Goal: Browse casually

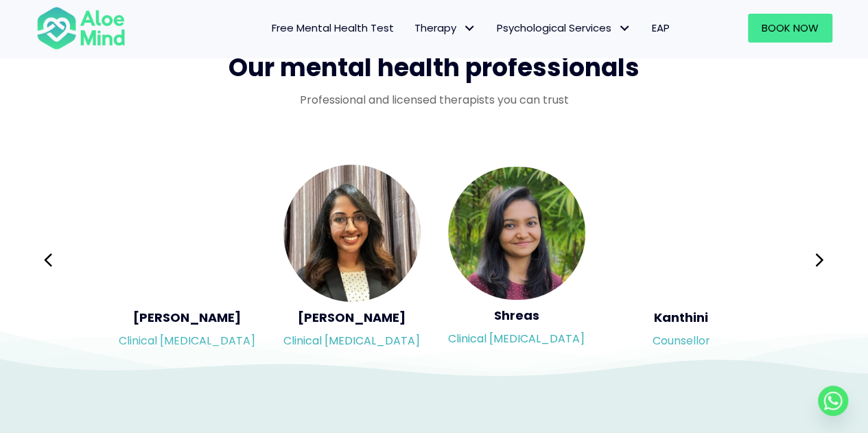
scroll to position [2236, 0]
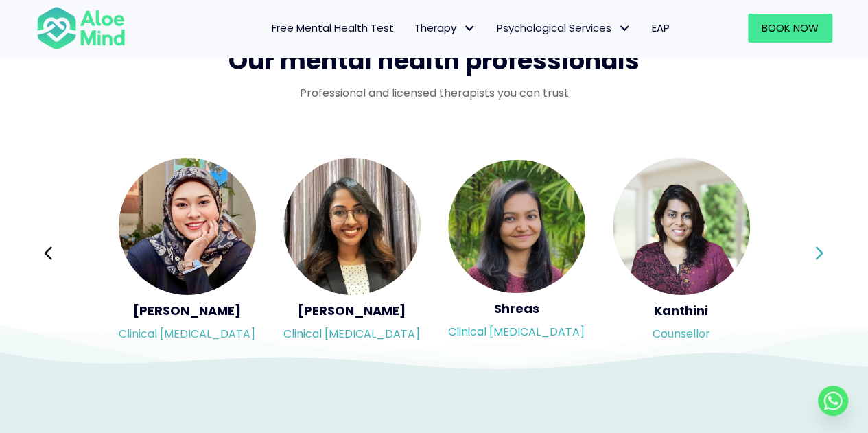
click at [811, 256] on button "Next" at bounding box center [819, 253] width 33 height 33
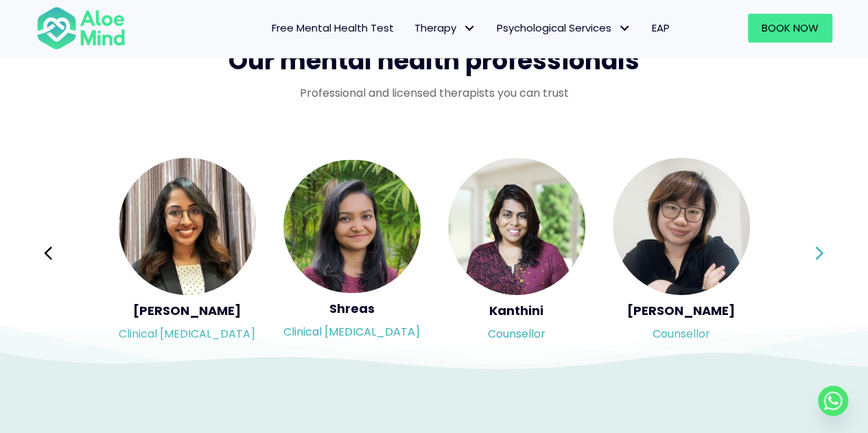
click at [811, 256] on button "Next" at bounding box center [819, 253] width 33 height 33
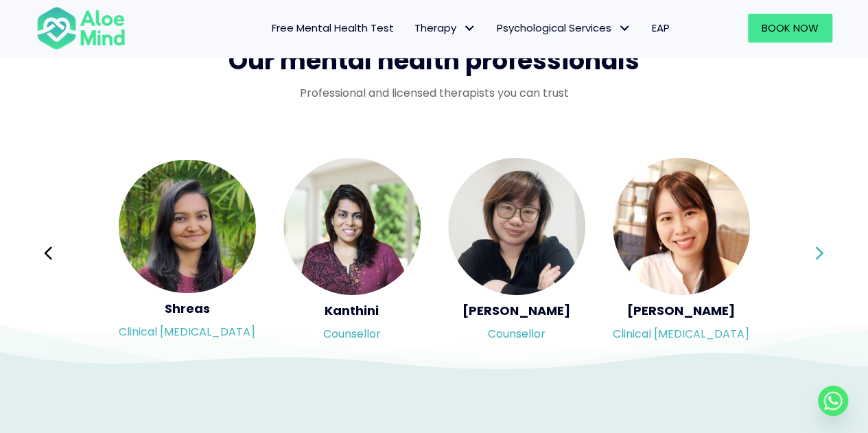
click at [811, 256] on div "Syndy Clinical [MEDICAL_DATA] Diveena Clinical [MEDICAL_DATA] Elynna Counsellor…" at bounding box center [434, 252] width 796 height 193
click at [811, 256] on button "Next" at bounding box center [819, 253] width 33 height 33
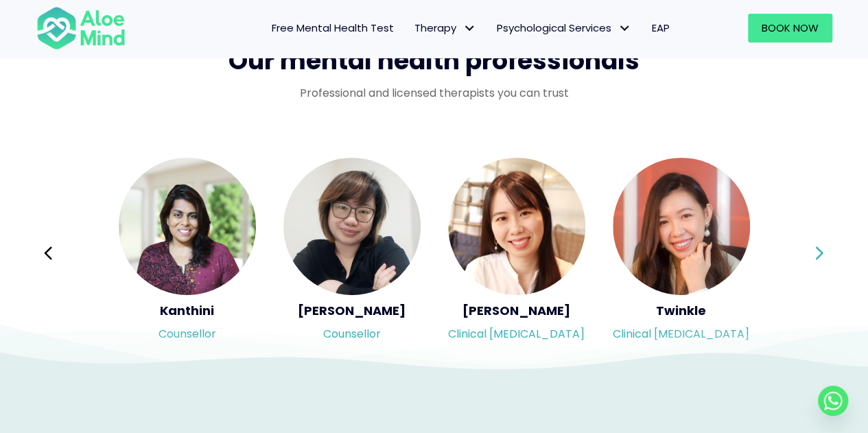
click at [811, 256] on div "Syndy Clinical [MEDICAL_DATA] Diveena Clinical [MEDICAL_DATA] Elynna Counsellor…" at bounding box center [434, 252] width 796 height 193
click at [811, 256] on button "Next" at bounding box center [819, 253] width 33 height 33
click at [811, 256] on div "Syndy Clinical [MEDICAL_DATA] Diveena Clinical [MEDICAL_DATA] Elynna Counsellor…" at bounding box center [434, 252] width 796 height 193
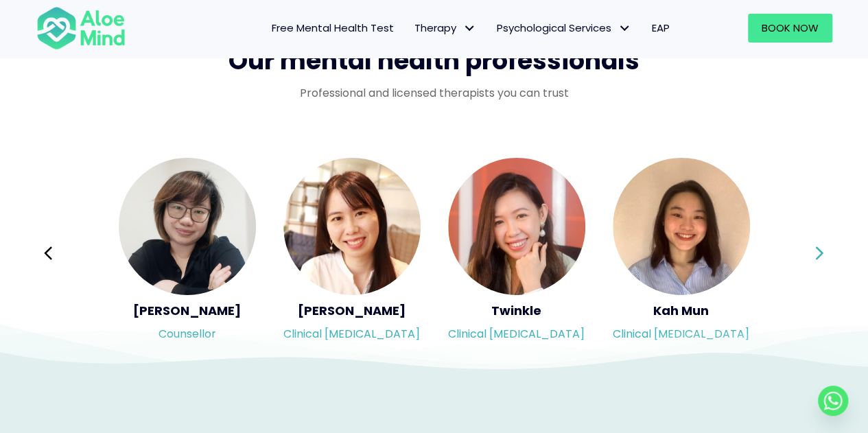
click at [811, 256] on div "Syndy Clinical [MEDICAL_DATA] Diveena Clinical [MEDICAL_DATA] Elynna Counsellor…" at bounding box center [434, 252] width 796 height 193
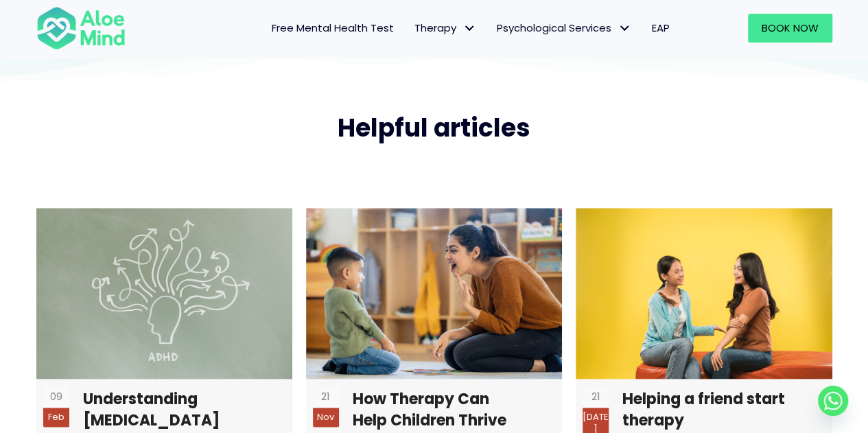
scroll to position [3179, 0]
